Goal: Task Accomplishment & Management: Use online tool/utility

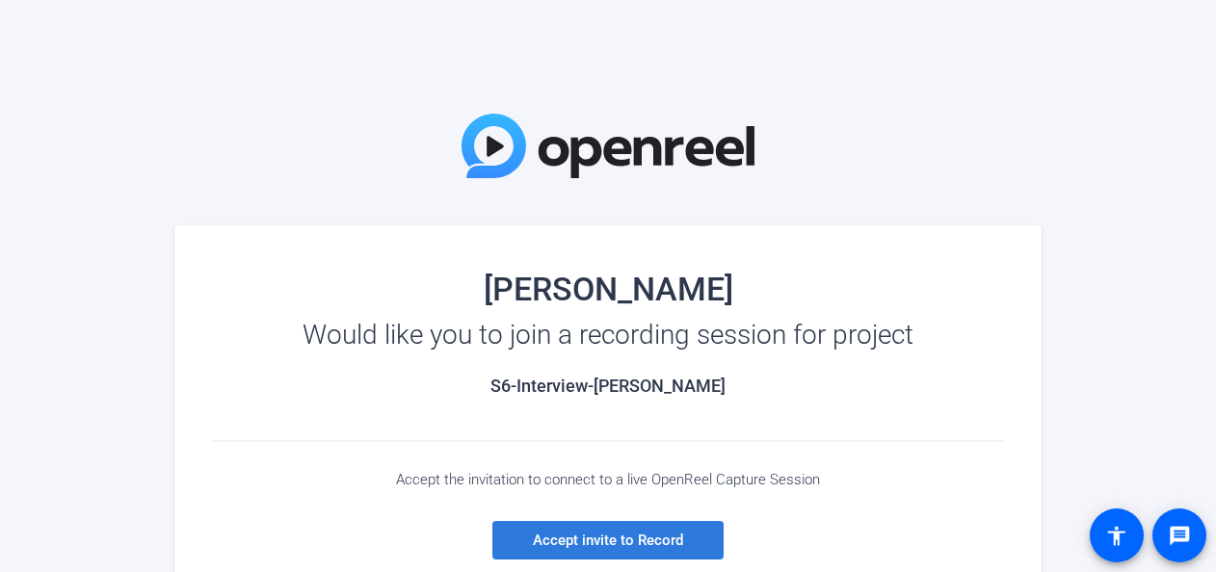
click at [592, 536] on span "Accept invite to Record" at bounding box center [608, 540] width 150 height 17
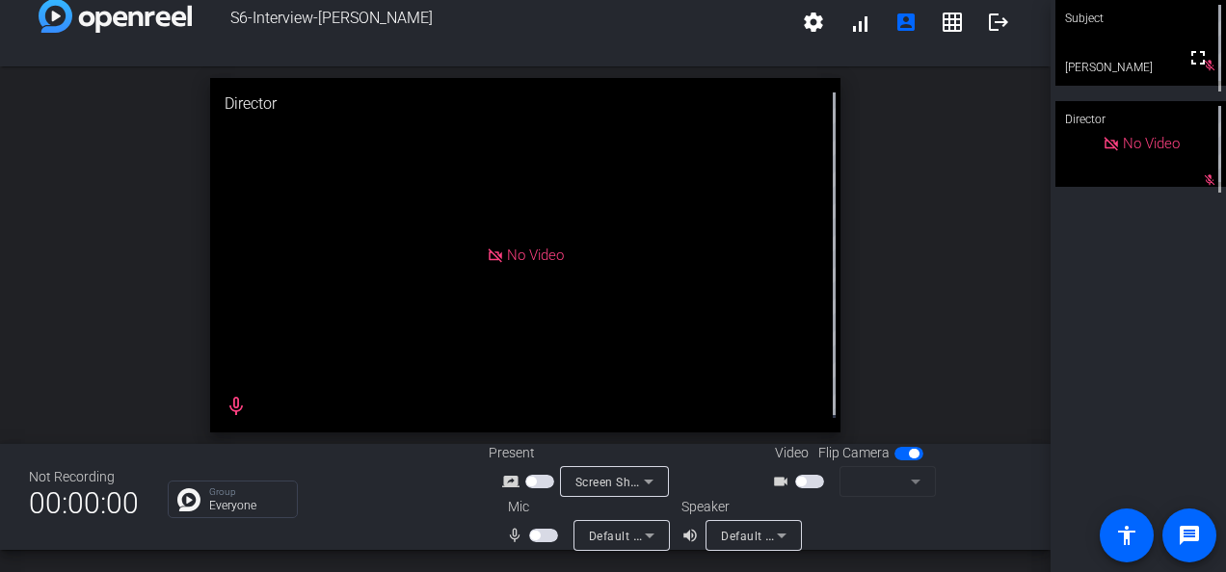
scroll to position [21, 0]
click at [531, 530] on span "button" at bounding box center [543, 536] width 29 height 13
click at [646, 530] on icon at bounding box center [649, 536] width 23 height 23
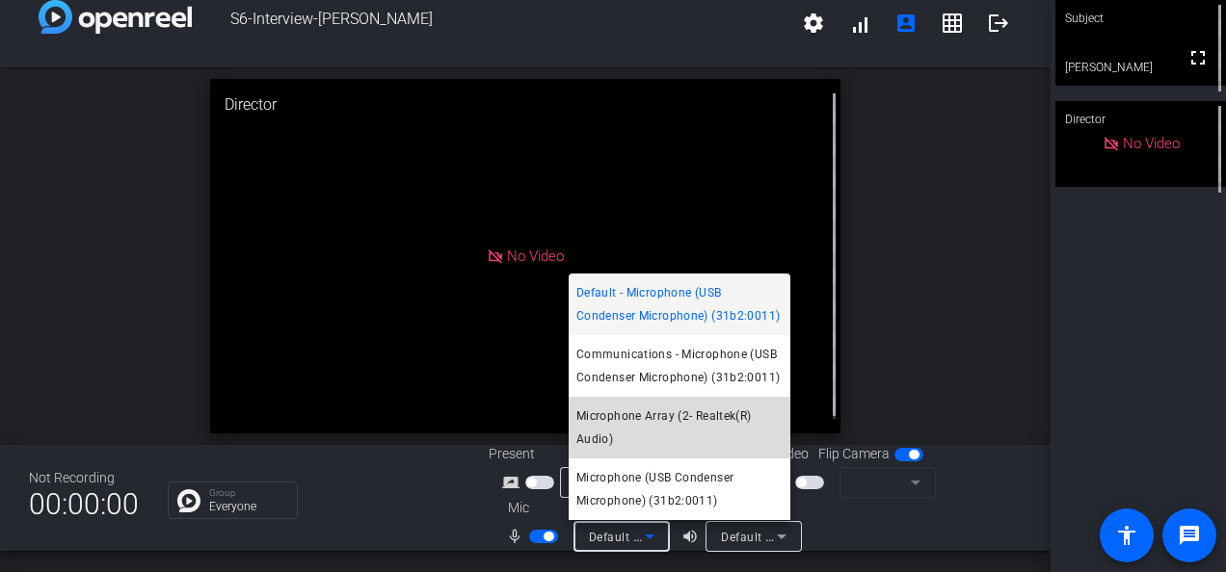
click at [642, 426] on span "Microphone Array (2- Realtek(R) Audio)" at bounding box center [679, 428] width 206 height 46
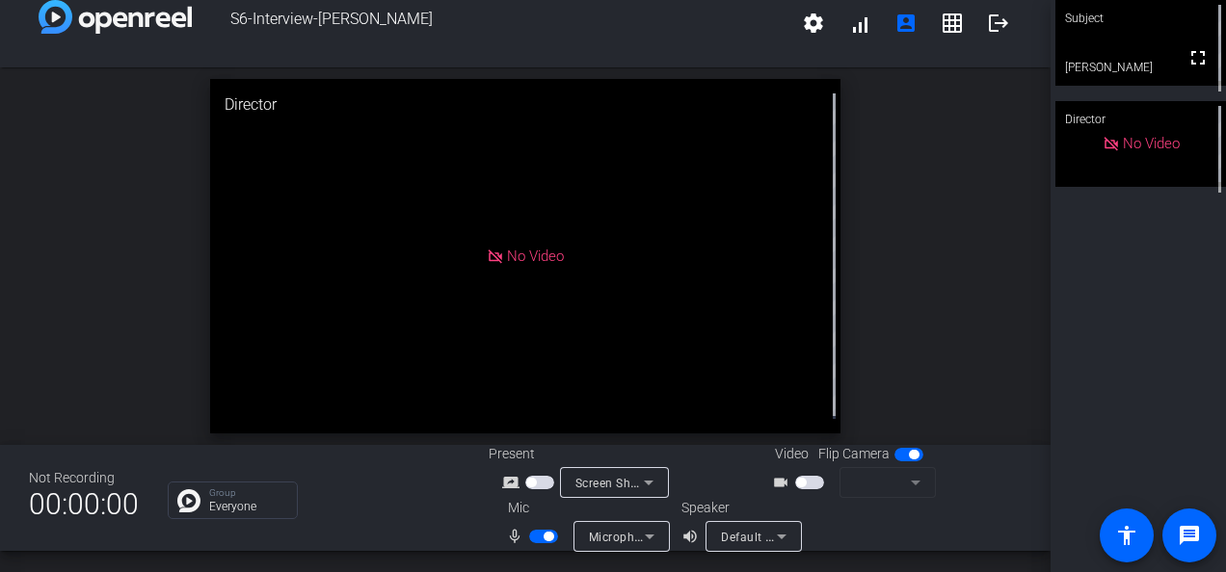
click at [796, 482] on span "button" at bounding box center [801, 483] width 10 height 10
click at [770, 536] on icon at bounding box center [781, 536] width 23 height 23
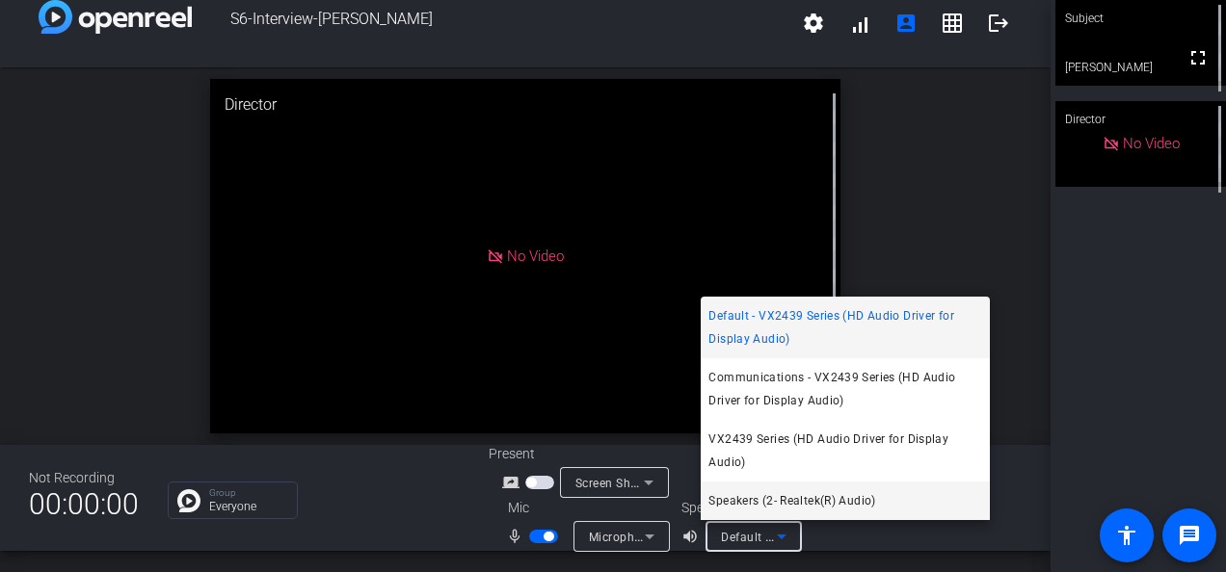
click at [764, 505] on span "Speakers (2- Realtek(R) Audio)" at bounding box center [791, 500] width 167 height 23
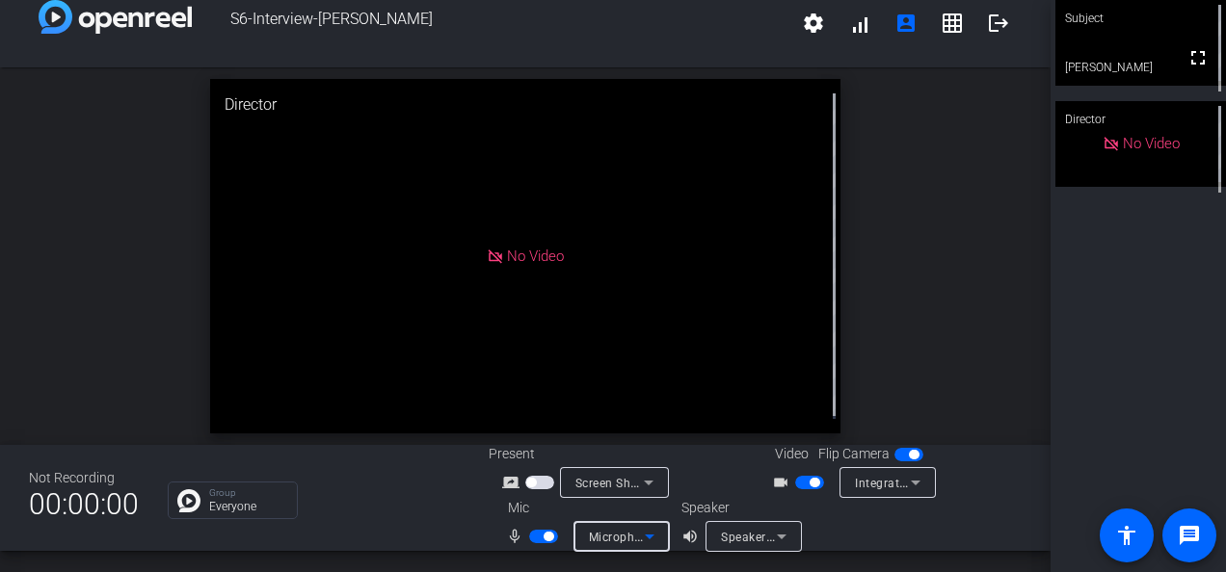
click at [648, 531] on icon at bounding box center [649, 536] width 23 height 23
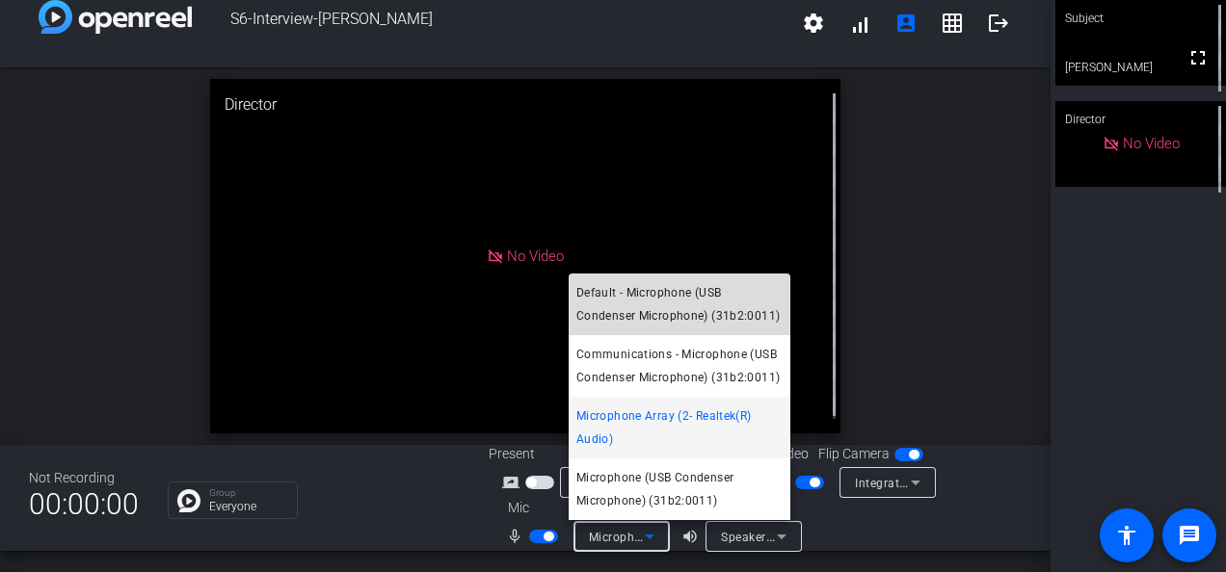
click at [719, 287] on span "Default - Microphone (USB Condenser Microphone) (31b2:0011)" at bounding box center [679, 304] width 206 height 46
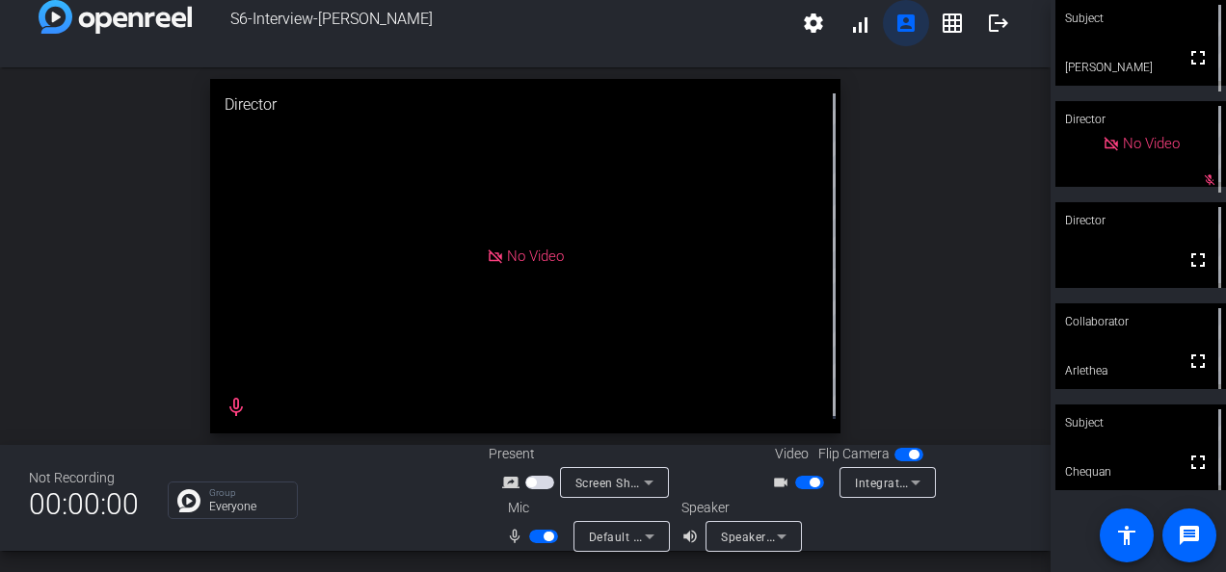
click at [894, 21] on mat-icon "account_box" at bounding box center [905, 23] width 23 height 23
click at [944, 21] on mat-icon "grid_on" at bounding box center [951, 23] width 23 height 23
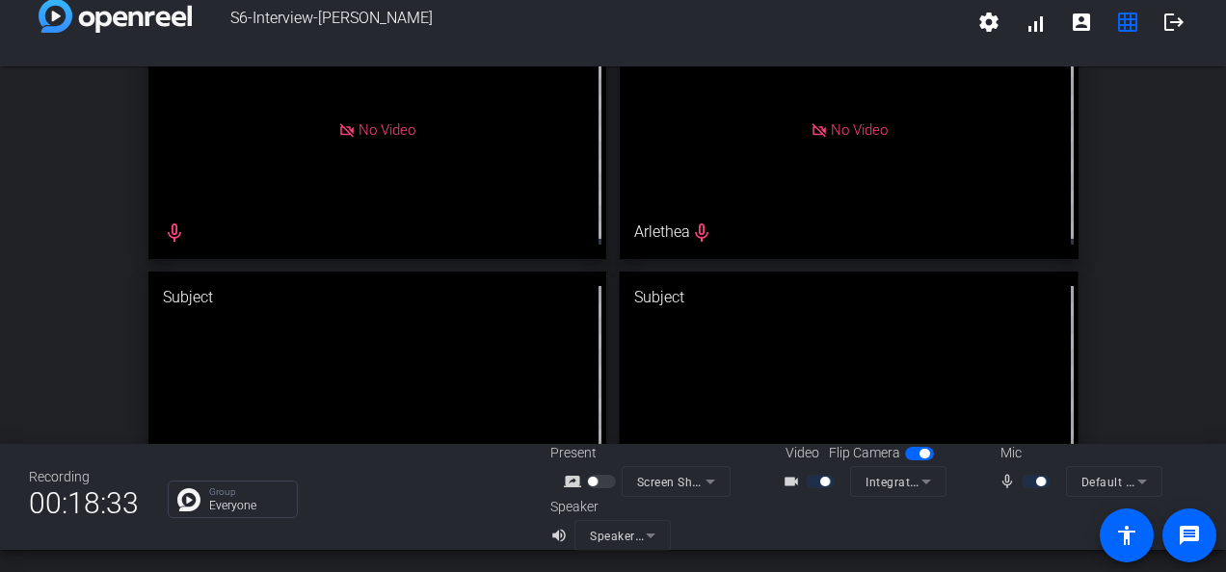
scroll to position [170, 0]
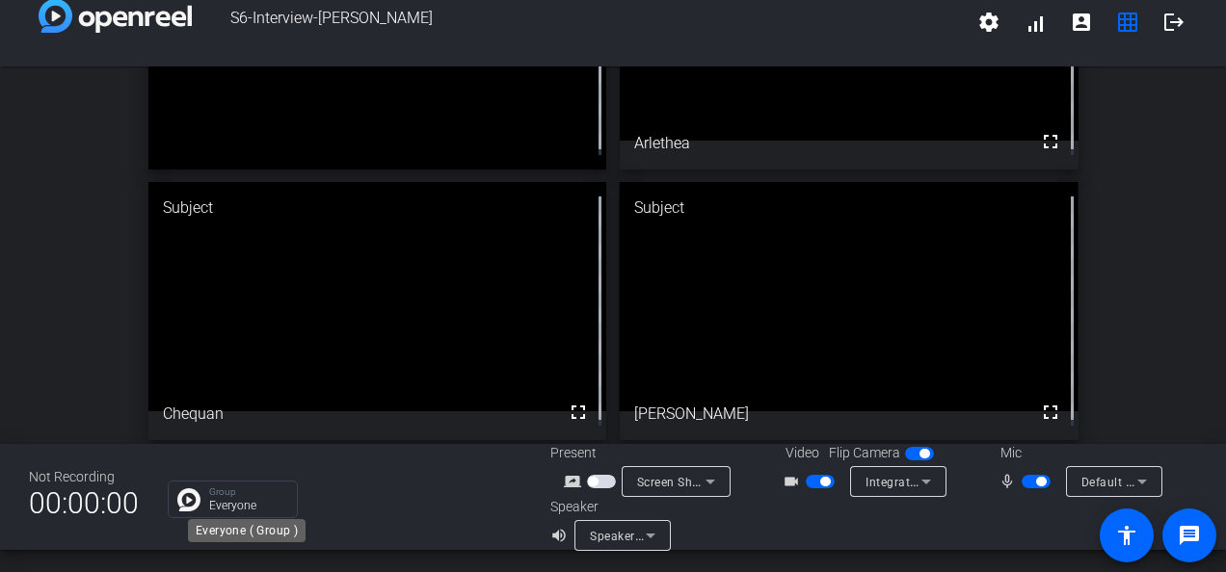
click at [212, 493] on p "Group" at bounding box center [248, 493] width 78 height 10
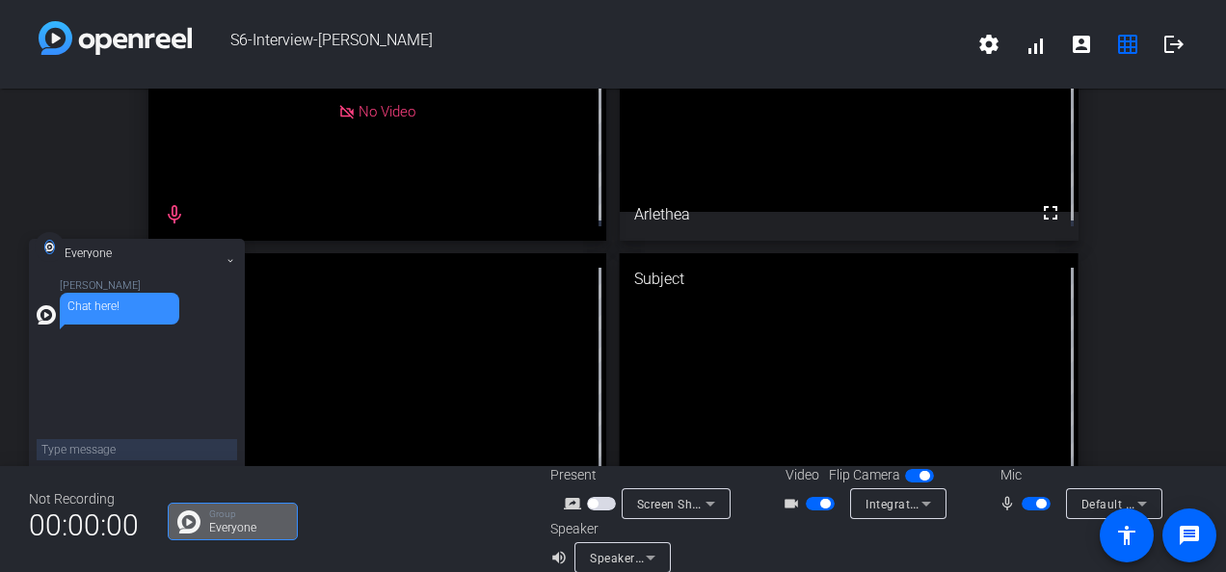
scroll to position [119, 0]
click at [820, 503] on span "button" at bounding box center [825, 504] width 10 height 10
click at [1036, 505] on span "button" at bounding box center [1041, 504] width 10 height 10
